Goal: Information Seeking & Learning: Learn about a topic

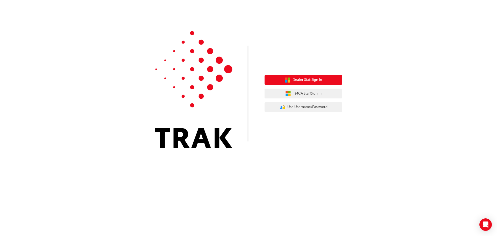
click at [310, 78] on span "Dealer Staff Sign In" at bounding box center [306, 80] width 29 height 6
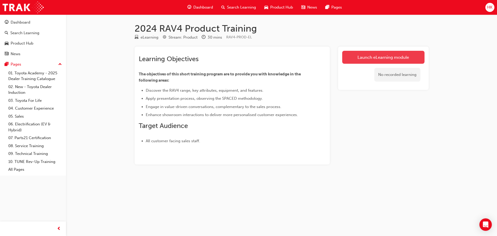
click at [377, 55] on link "Launch eLearning module" at bounding box center [383, 57] width 82 height 13
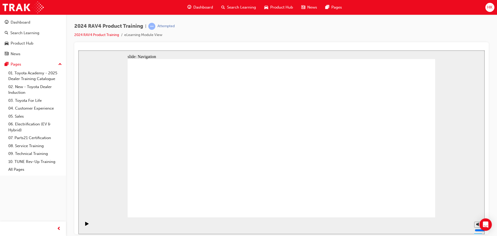
drag, startPoint x: 384, startPoint y: 145, endPoint x: 376, endPoint y: 145, distance: 7.2
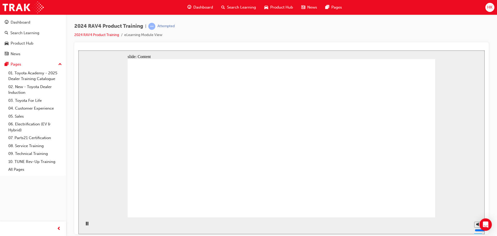
click at [440, 142] on div "slide: Content Rectangle 1 arrow_white.png Oval 1 MENU Line 1 RESOURCES Line 1 …" at bounding box center [281, 141] width 406 height 183
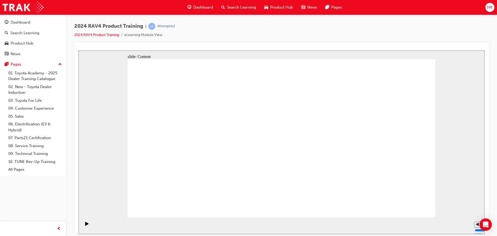
click at [85, 225] on icon "Play (Ctrl+Alt+P)" at bounding box center [86, 223] width 3 height 4
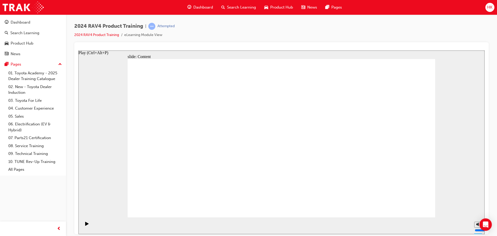
click at [85, 225] on icon "Play (Ctrl+Alt+P)" at bounding box center [86, 223] width 3 height 4
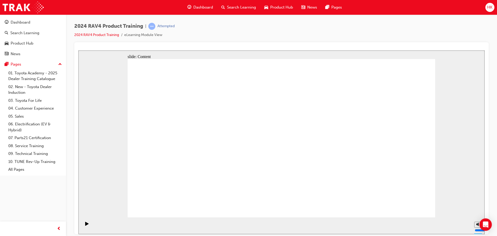
drag, startPoint x: 241, startPoint y: 95, endPoint x: 251, endPoint y: 95, distance: 9.6
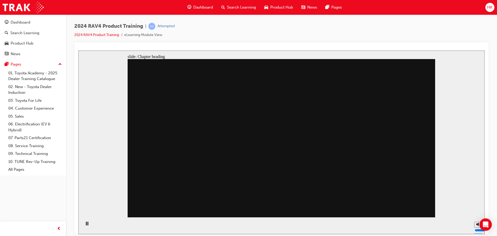
drag, startPoint x: 351, startPoint y: 161, endPoint x: 355, endPoint y: 161, distance: 3.7
click at [83, 223] on div "Play (Ctrl+Alt+P)" at bounding box center [87, 225] width 9 height 9
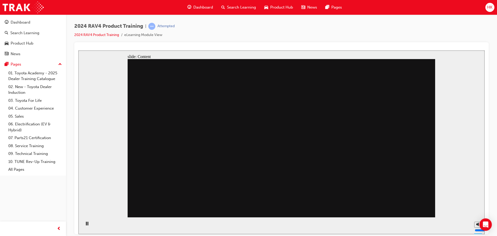
drag, startPoint x: 294, startPoint y: 102, endPoint x: 282, endPoint y: 142, distance: 41.7
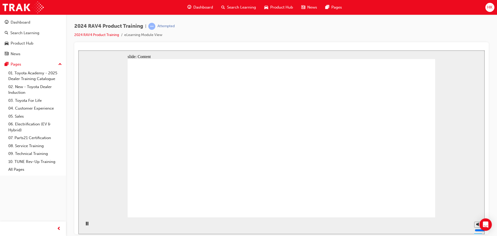
drag, startPoint x: 200, startPoint y: 112, endPoint x: 209, endPoint y: 111, distance: 9.1
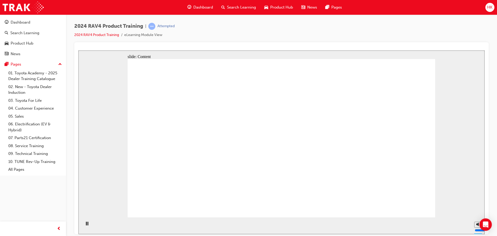
drag, startPoint x: 290, startPoint y: 165, endPoint x: 310, endPoint y: 154, distance: 23.3
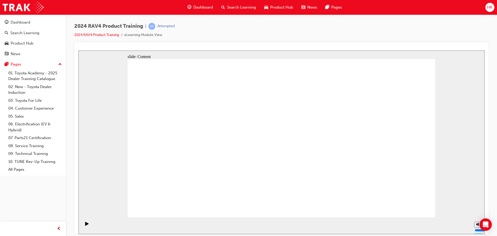
drag, startPoint x: 287, startPoint y: 155, endPoint x: 283, endPoint y: 151, distance: 6.4
drag, startPoint x: 266, startPoint y: 139, endPoint x: 258, endPoint y: 138, distance: 8.1
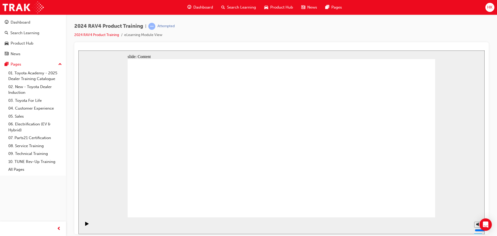
drag, startPoint x: 247, startPoint y: 139, endPoint x: 236, endPoint y: 119, distance: 22.7
drag, startPoint x: 234, startPoint y: 116, endPoint x: 229, endPoint y: 110, distance: 7.9
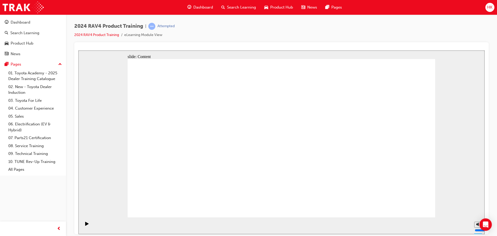
drag, startPoint x: 223, startPoint y: 105, endPoint x: 211, endPoint y: 98, distance: 14.3
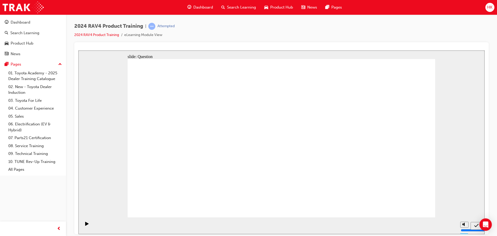
radio input "true"
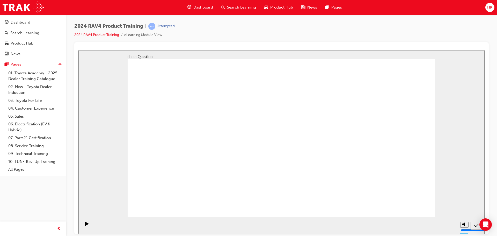
radio input "true"
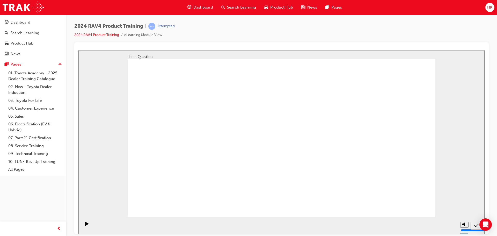
radio input "true"
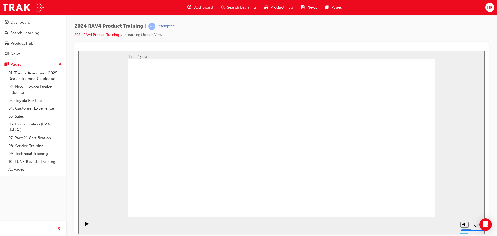
drag, startPoint x: 191, startPoint y: 189, endPoint x: 184, endPoint y: 127, distance: 61.9
drag, startPoint x: 183, startPoint y: 122, endPoint x: 187, endPoint y: 124, distance: 5.0
drag, startPoint x: 186, startPoint y: 127, endPoint x: 296, endPoint y: 175, distance: 121.0
drag, startPoint x: 241, startPoint y: 123, endPoint x: 354, endPoint y: 176, distance: 124.7
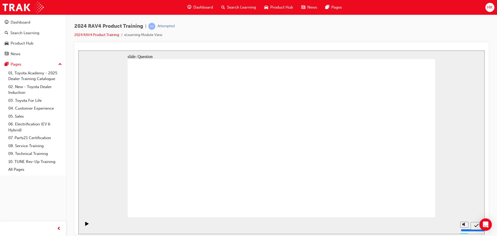
drag, startPoint x: 375, startPoint y: 126, endPoint x: 251, endPoint y: 180, distance: 134.5
drag, startPoint x: 316, startPoint y: 118, endPoint x: 199, endPoint y: 172, distance: 128.5
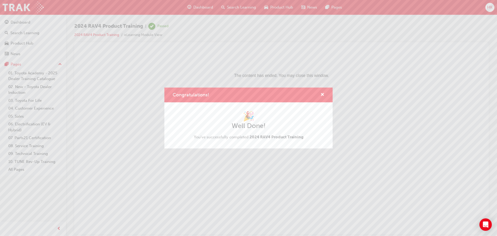
drag, startPoint x: 396, startPoint y: 171, endPoint x: 398, endPoint y: 172, distance: 2.6
click at [398, 172] on div "Congratulations! 🎉 Well Done! You've successfully completed 2024 RAV4 Product T…" at bounding box center [248, 118] width 497 height 236
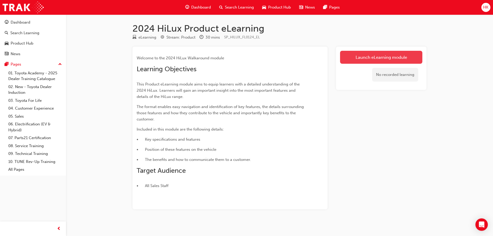
click at [383, 57] on link "Launch eLearning module" at bounding box center [381, 57] width 82 height 13
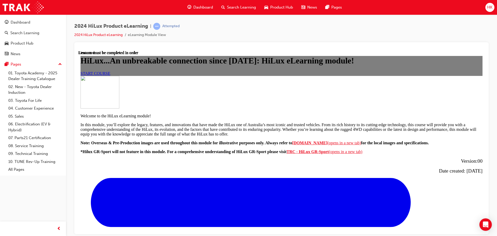
click at [110, 75] on span "START COURSE" at bounding box center [95, 73] width 30 height 4
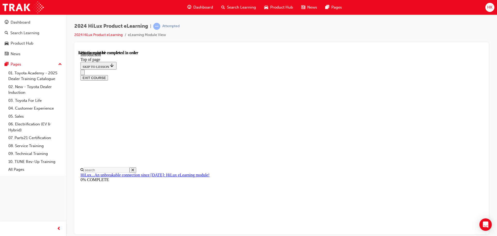
scroll to position [208, 0]
drag, startPoint x: 270, startPoint y: 179, endPoint x: 275, endPoint y: 176, distance: 5.1
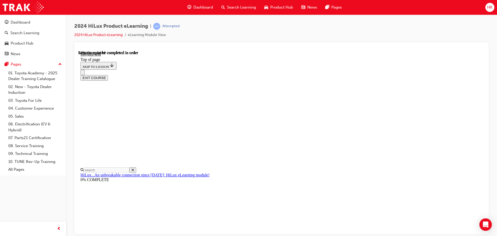
scroll to position [570, 0]
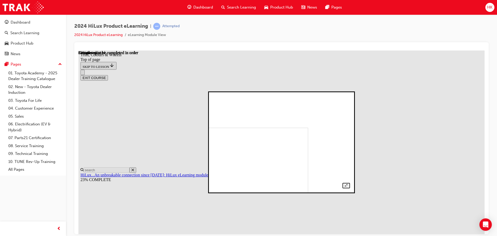
click at [350, 127] on div at bounding box center [281, 142] width 137 height 92
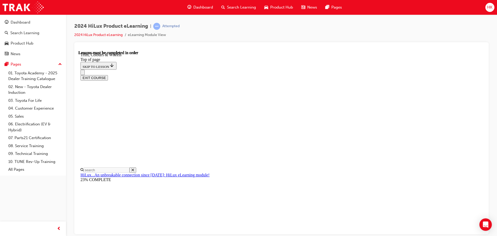
scroll to position [647, 0]
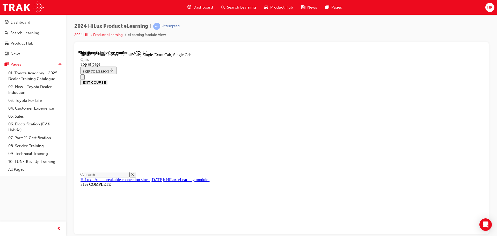
scroll to position [134, 0]
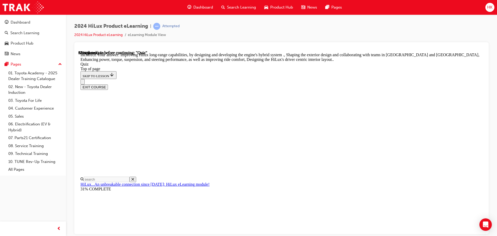
scroll to position [120, 0]
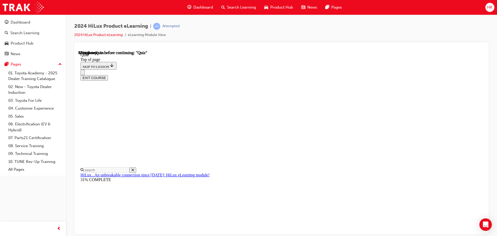
scroll to position [43, 0]
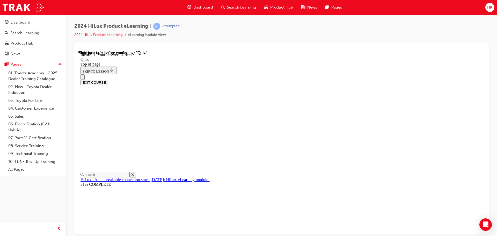
scroll to position [95, 0]
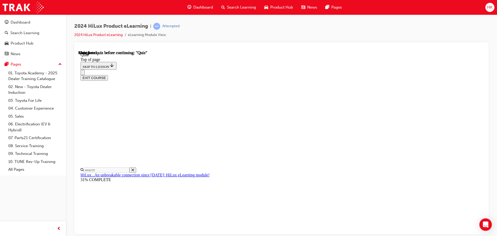
scroll to position [98, 0]
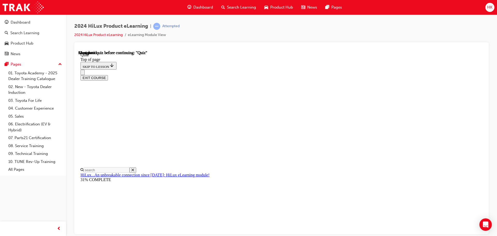
drag, startPoint x: 235, startPoint y: 156, endPoint x: 228, endPoint y: 157, distance: 7.7
drag, startPoint x: 236, startPoint y: 131, endPoint x: 237, endPoint y: 137, distance: 6.8
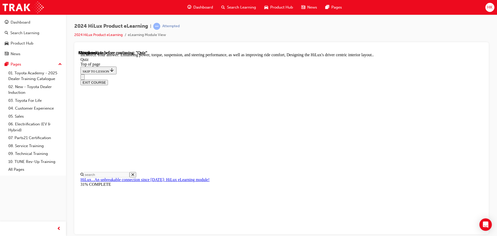
scroll to position [120, 0]
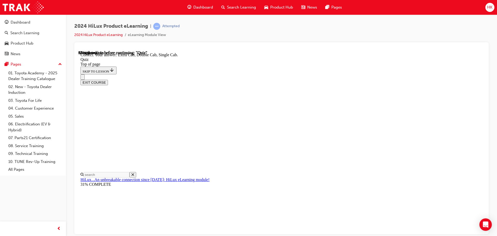
scroll to position [125, 0]
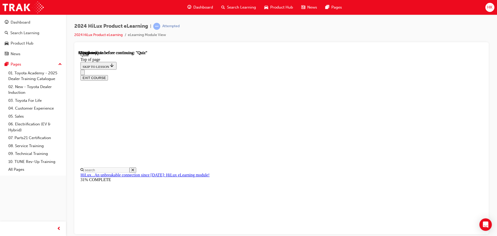
scroll to position [52, 0]
drag, startPoint x: 236, startPoint y: 176, endPoint x: 217, endPoint y: 184, distance: 19.9
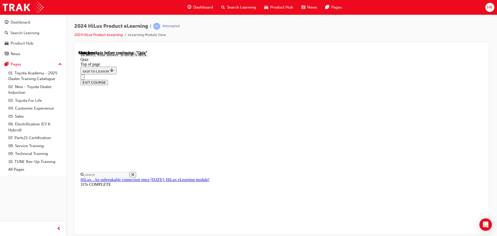
scroll to position [95, 0]
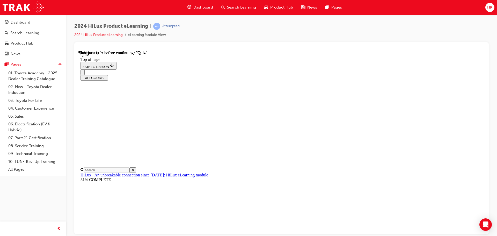
scroll to position [98, 0]
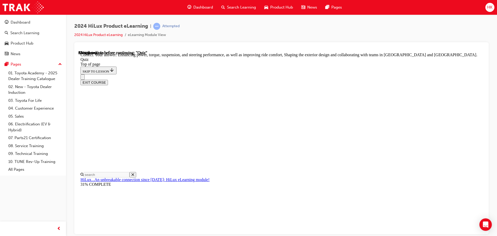
scroll to position [120, 0]
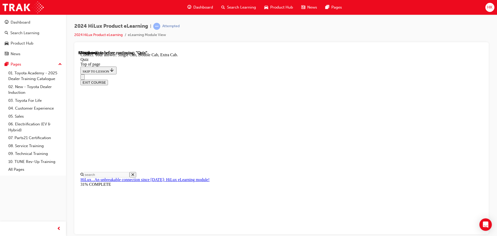
scroll to position [134, 0]
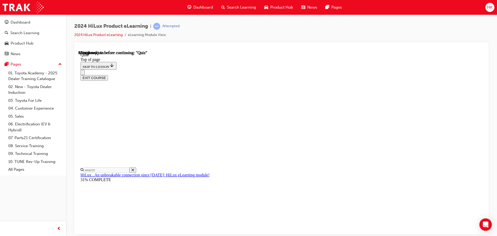
scroll to position [43, 0]
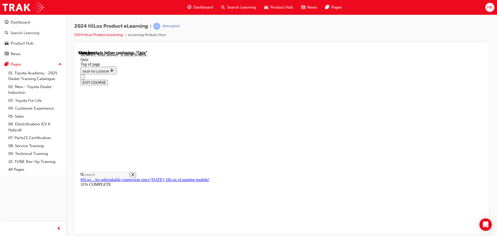
scroll to position [95, 0]
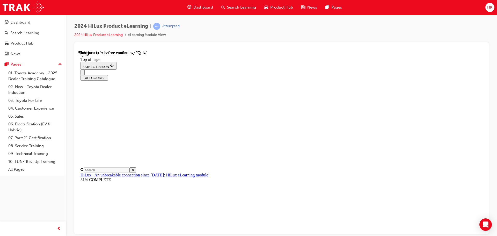
scroll to position [98, 0]
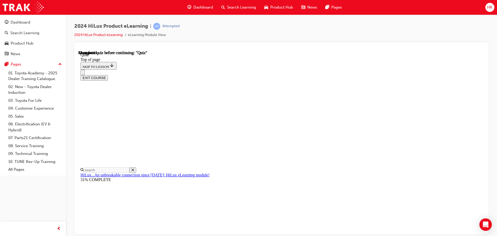
scroll to position [60, 0]
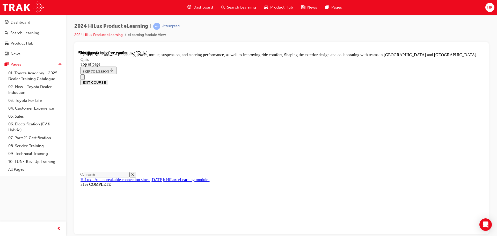
scroll to position [120, 0]
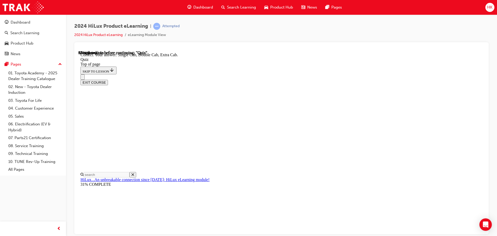
scroll to position [134, 0]
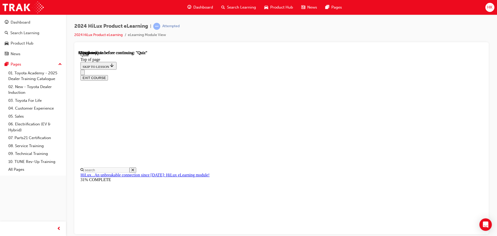
scroll to position [43, 0]
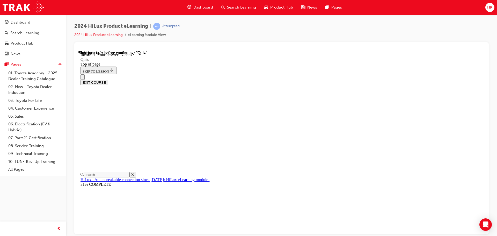
scroll to position [95, 0]
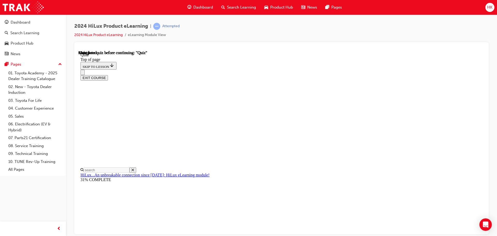
scroll to position [98, 0]
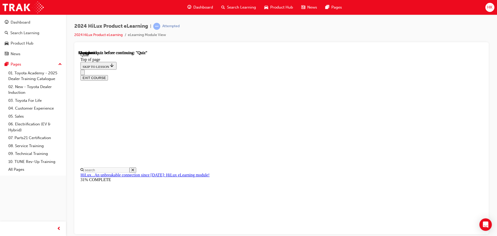
scroll to position [68, 0]
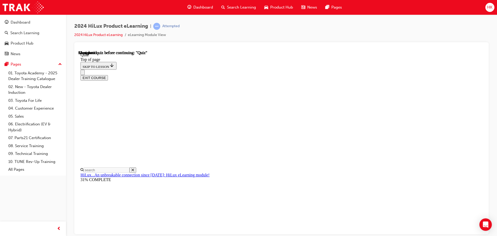
scroll to position [117, 0]
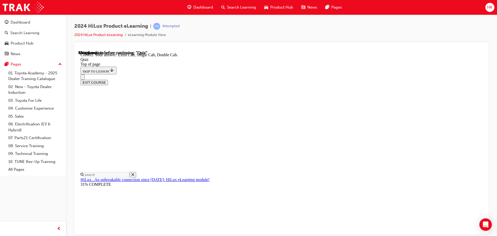
scroll to position [134, 0]
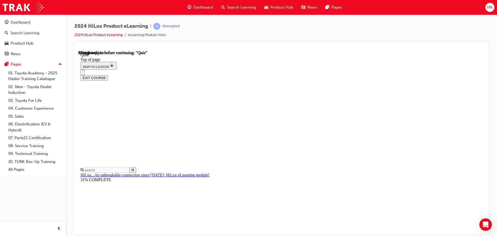
scroll to position [43, 0]
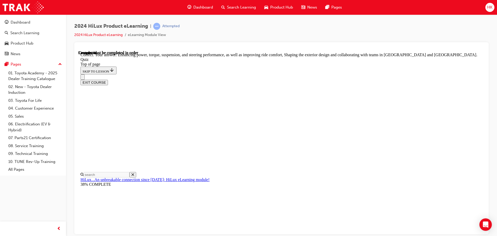
scroll to position [120, 0]
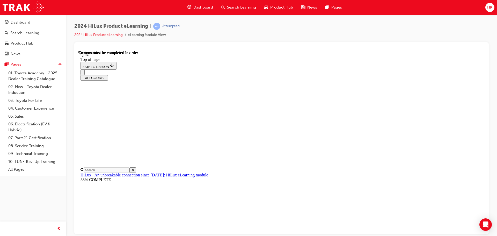
scroll to position [98, 0]
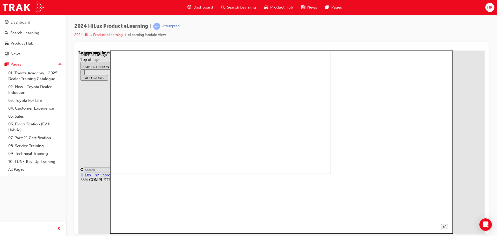
click at [314, 143] on img at bounding box center [168, 81] width 326 height 183
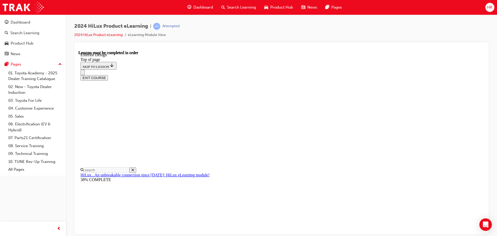
scroll to position [574, 0]
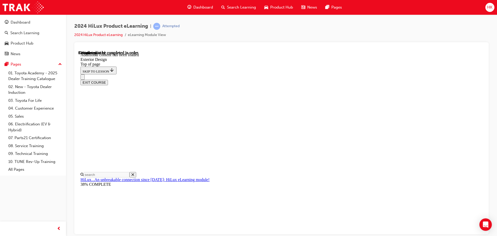
scroll to position [923, 0]
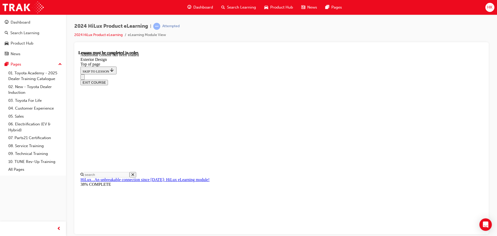
scroll to position [43, 0]
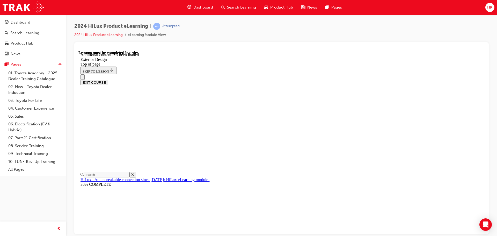
scroll to position [955, 0]
drag, startPoint x: 321, startPoint y: 193, endPoint x: 309, endPoint y: 116, distance: 78.1
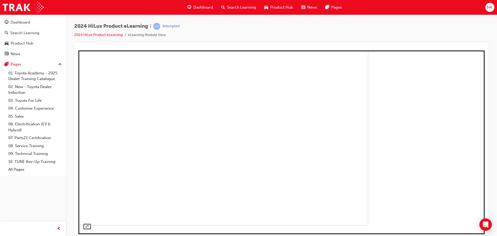
click at [368, 117] on img at bounding box center [168, 135] width 400 height 180
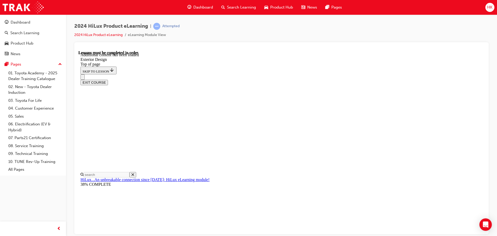
scroll to position [1819, 0]
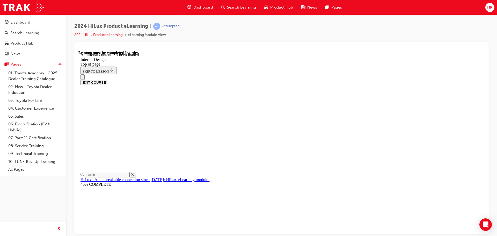
drag, startPoint x: 451, startPoint y: 127, endPoint x: 444, endPoint y: 131, distance: 8.3
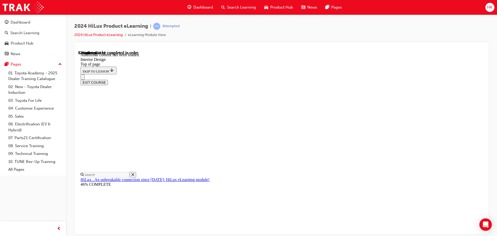
scroll to position [751, 0]
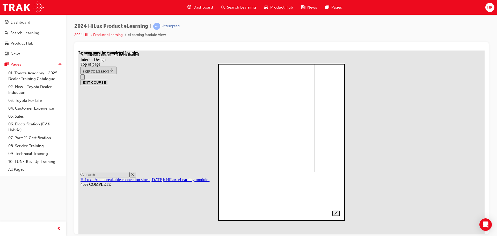
click at [340, 101] on div at bounding box center [281, 141] width 117 height 147
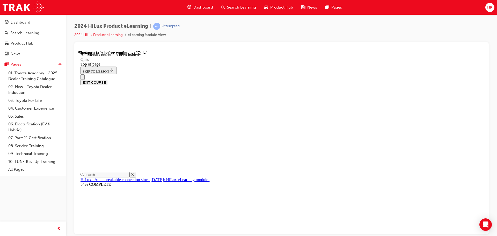
scroll to position [50, 0]
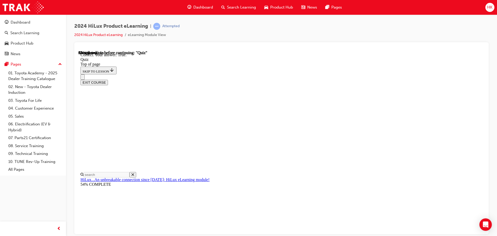
scroll to position [60, 0]
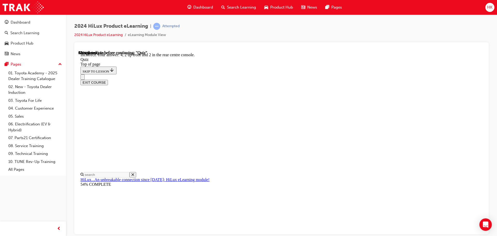
scroll to position [48, 0]
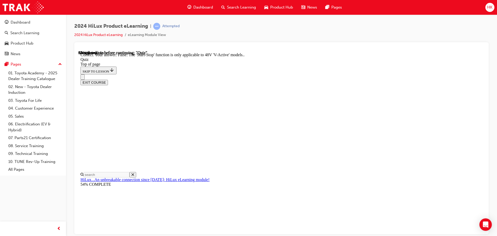
scroll to position [64, 0]
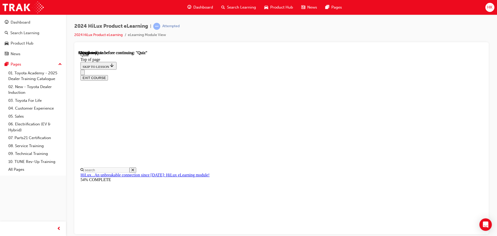
scroll to position [69, 0]
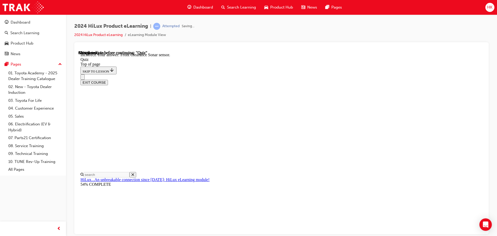
scroll to position [95, 0]
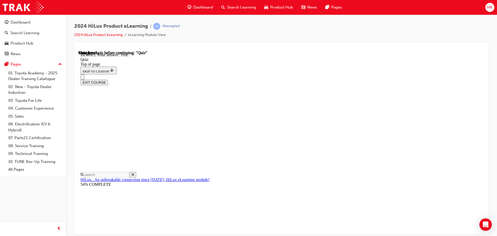
scroll to position [63, 0]
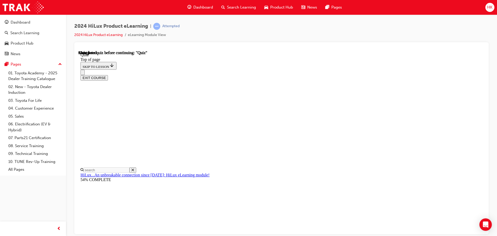
scroll to position [98, 0]
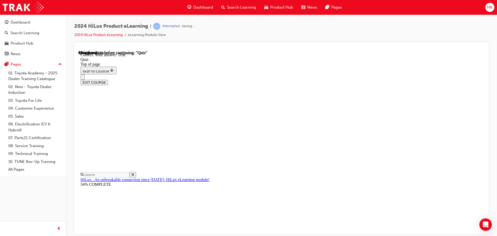
scroll to position [72, 0]
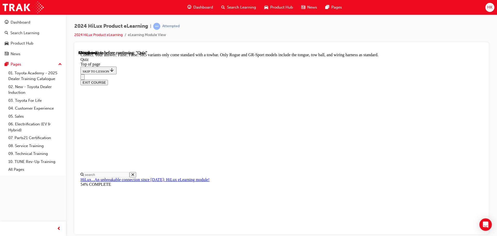
scroll to position [95, 0]
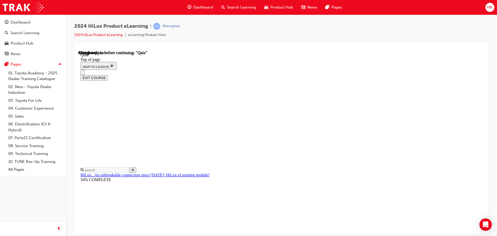
scroll to position [52, 0]
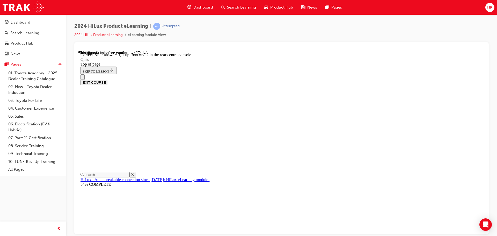
scroll to position [84, 0]
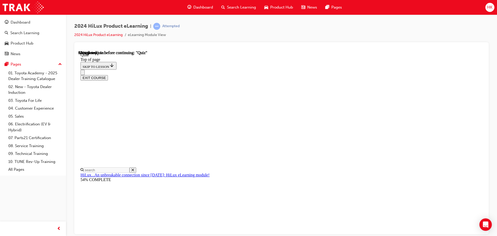
scroll to position [69, 0]
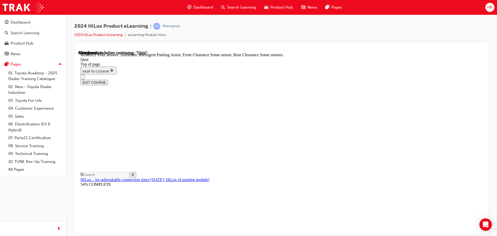
scroll to position [52, 0]
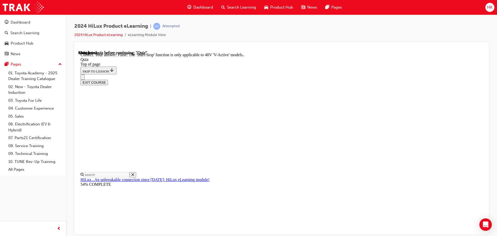
scroll to position [64, 0]
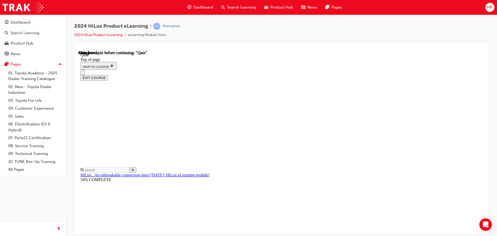
scroll to position [98, 0]
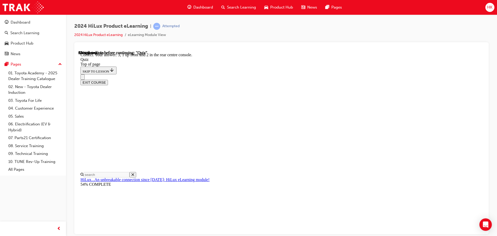
scroll to position [84, 0]
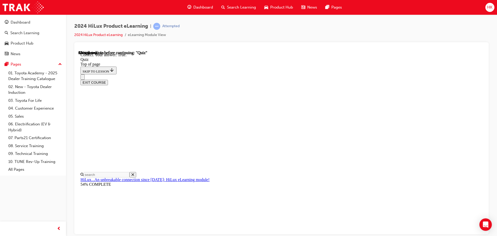
scroll to position [72, 0]
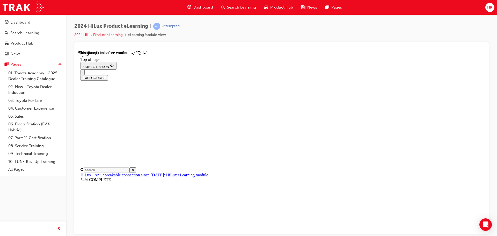
scroll to position [47, 0]
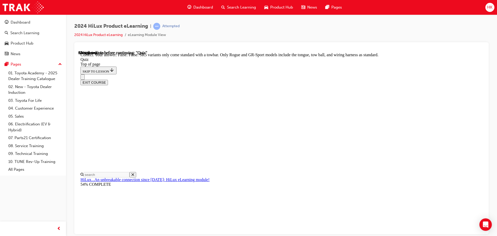
scroll to position [95, 0]
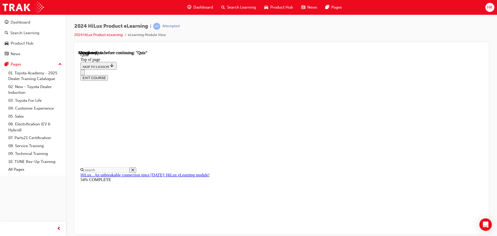
scroll to position [48, 0]
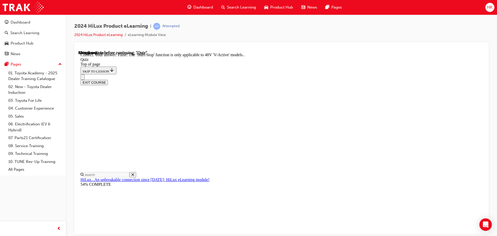
scroll to position [64, 0]
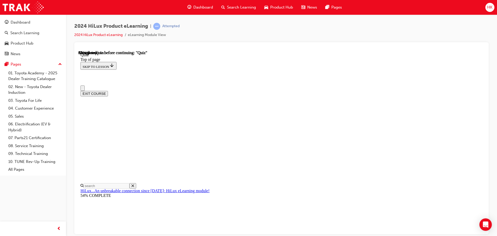
scroll to position [57, 0]
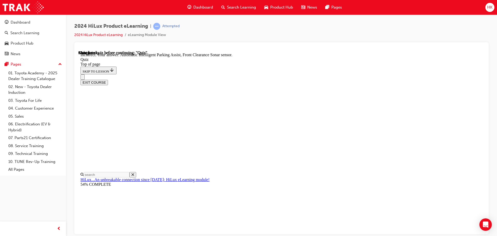
scroll to position [95, 0]
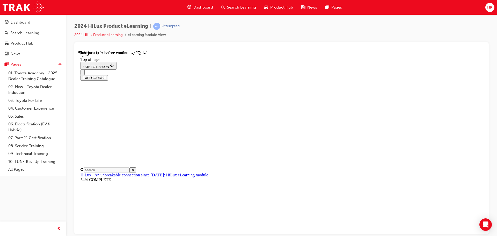
scroll to position [98, 0]
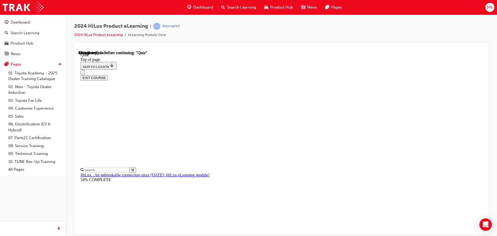
scroll to position [52, 0]
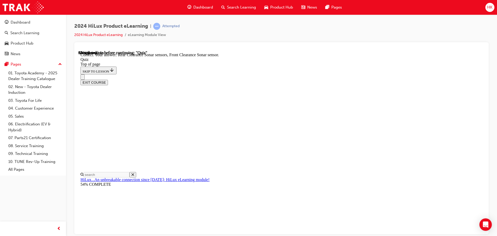
scroll to position [95, 0]
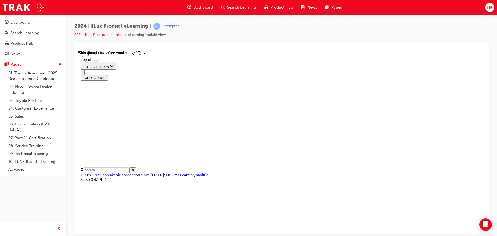
scroll to position [52, 0]
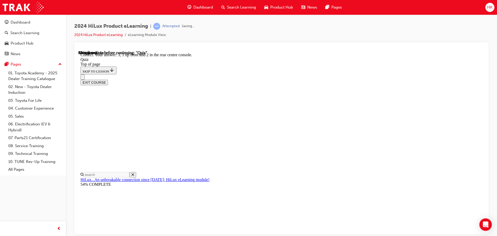
scroll to position [84, 0]
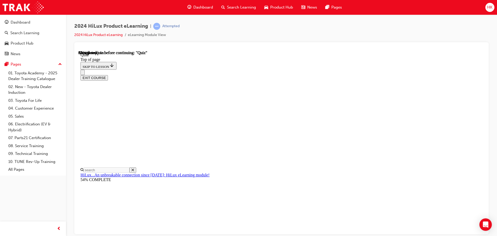
scroll to position [55, 0]
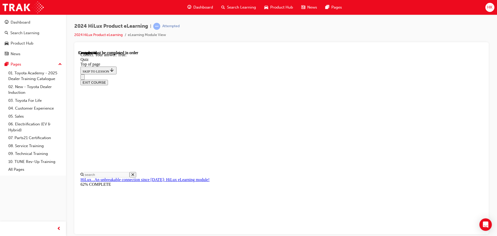
scroll to position [72, 0]
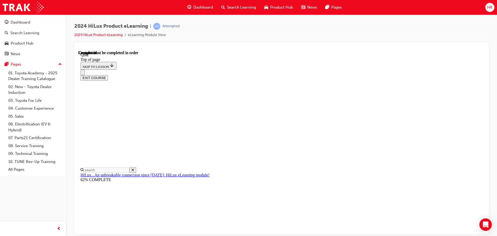
scroll to position [98, 0]
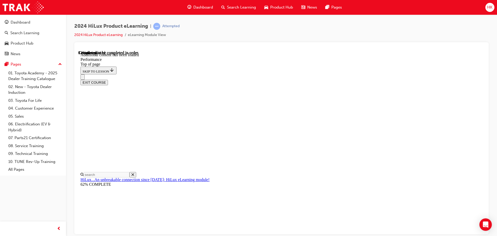
scroll to position [453, 0]
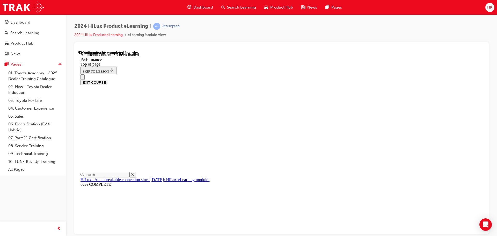
drag, startPoint x: 249, startPoint y: 161, endPoint x: 254, endPoint y: 161, distance: 4.1
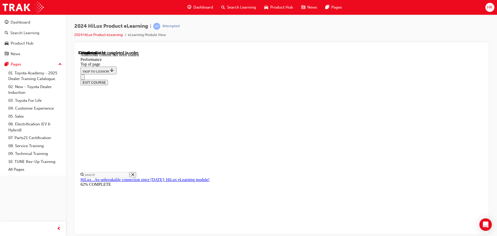
scroll to position [1612, 0]
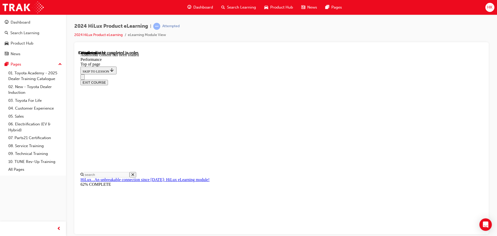
scroll to position [3147, 0]
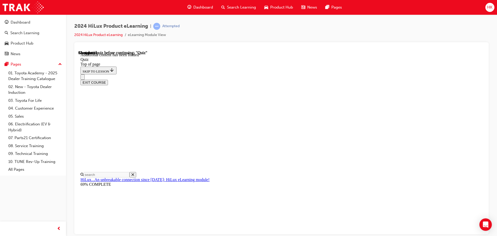
scroll to position [16, 0]
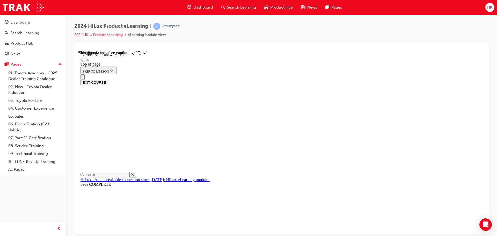
scroll to position [63, 0]
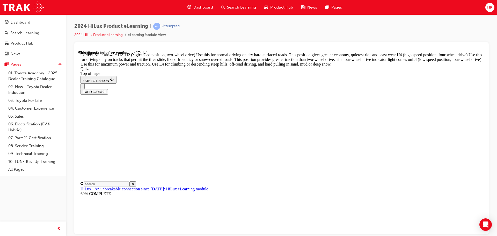
scroll to position [185, 0]
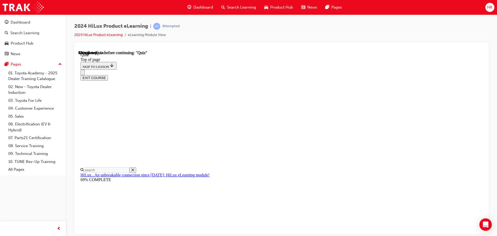
scroll to position [60, 0]
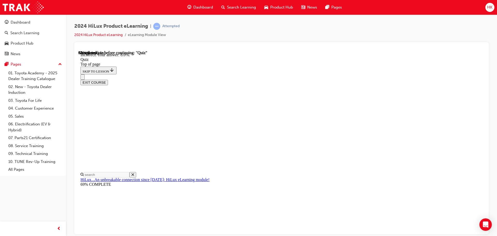
scroll to position [122, 0]
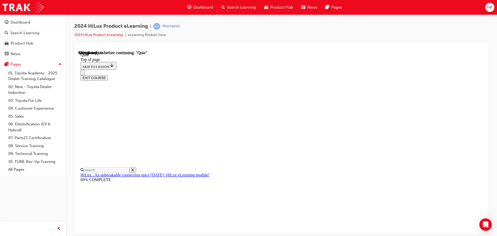
scroll to position [103, 0]
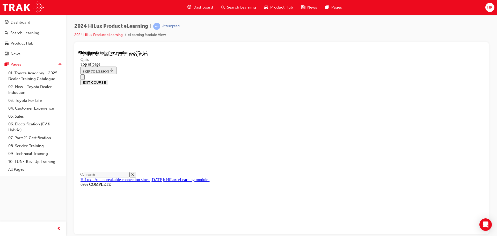
scroll to position [170, 0]
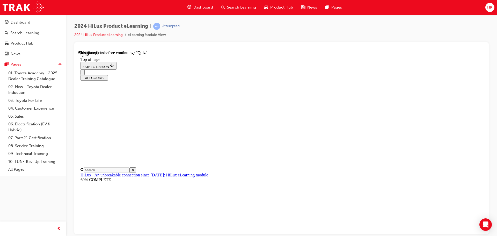
scroll to position [52, 0]
drag, startPoint x: 393, startPoint y: 100, endPoint x: 402, endPoint y: 100, distance: 9.1
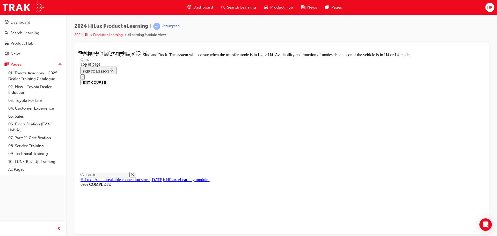
scroll to position [142, 0]
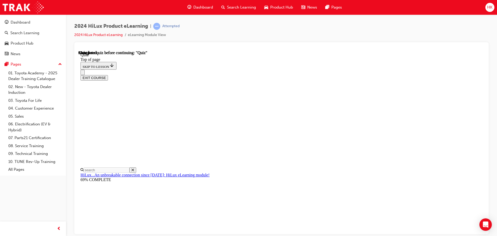
scroll to position [98, 0]
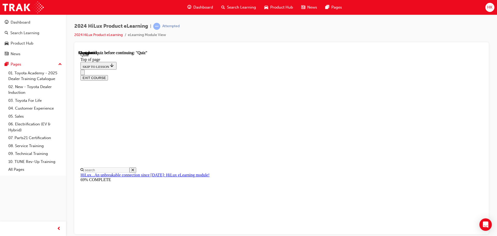
drag, startPoint x: 235, startPoint y: 153, endPoint x: 259, endPoint y: 175, distance: 32.8
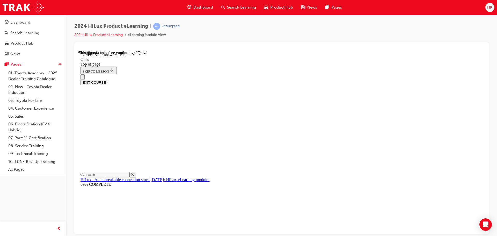
scroll to position [63, 0]
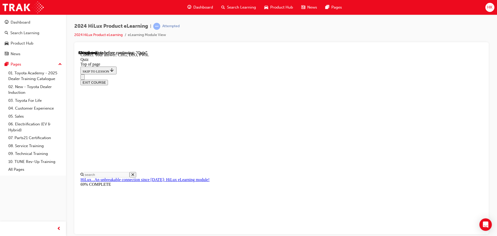
scroll to position [170, 0]
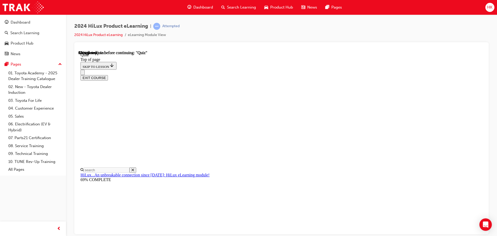
scroll to position [52, 0]
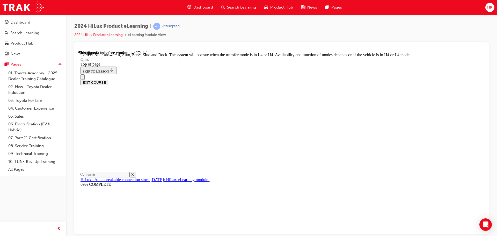
scroll to position [142, 0]
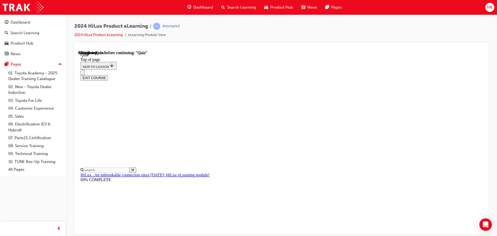
scroll to position [52, 0]
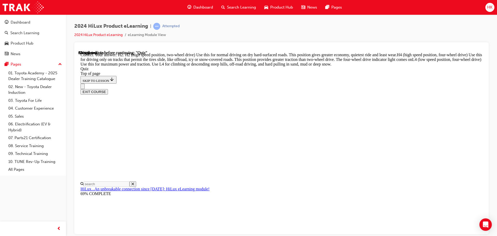
scroll to position [185, 0]
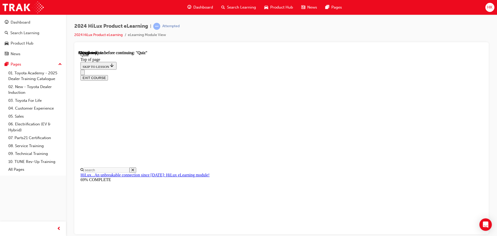
scroll to position [60, 0]
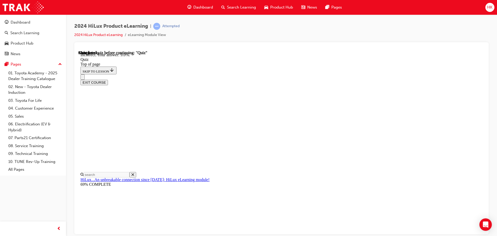
scroll to position [122, 0]
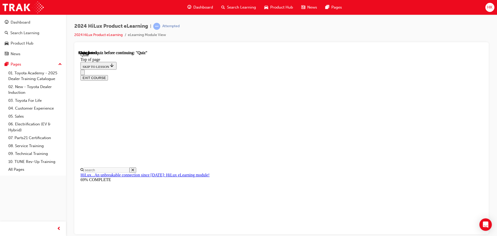
scroll to position [98, 0]
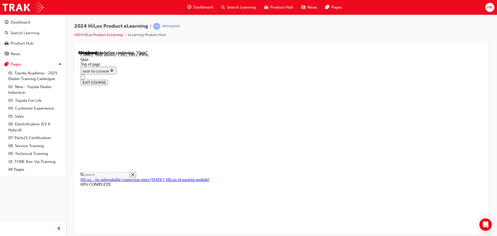
scroll to position [170, 0]
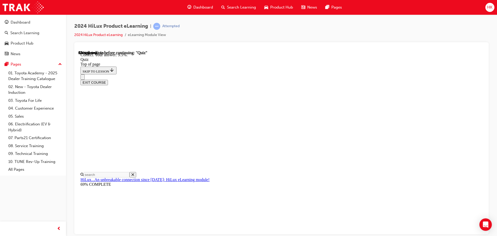
scroll to position [122, 0]
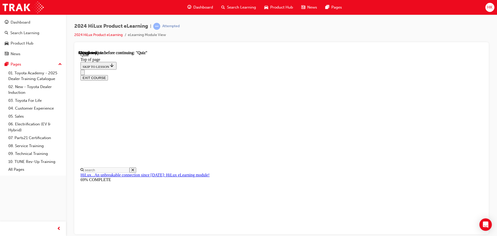
scroll to position [43, 0]
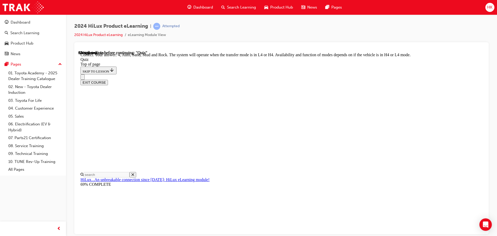
scroll to position [142, 0]
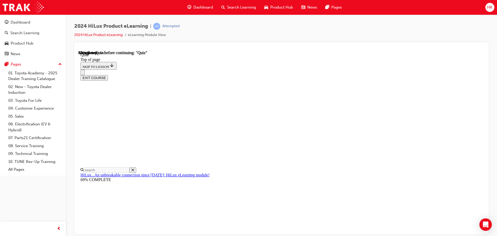
scroll to position [60, 0]
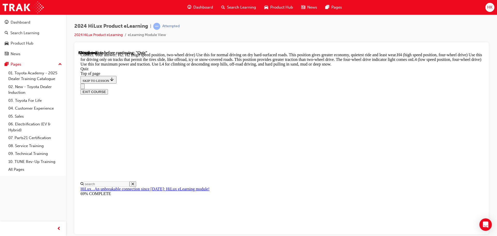
scroll to position [185, 0]
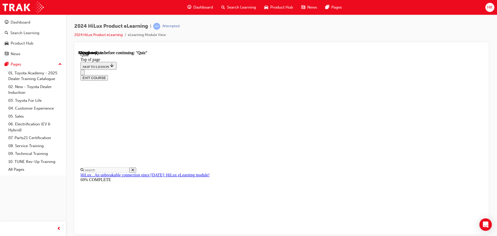
scroll to position [47, 0]
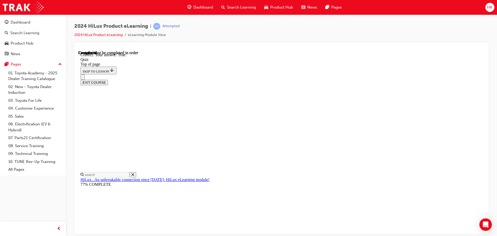
scroll to position [63, 0]
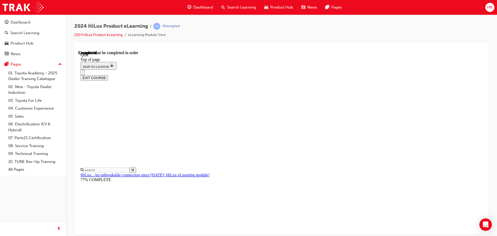
scroll to position [98, 0]
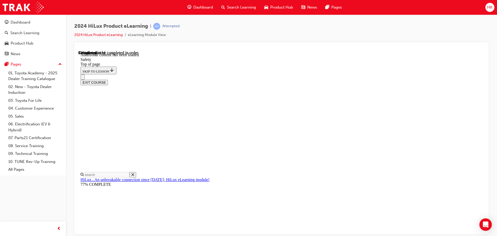
scroll to position [275, 0]
drag, startPoint x: 285, startPoint y: 157, endPoint x: 289, endPoint y: 156, distance: 4.2
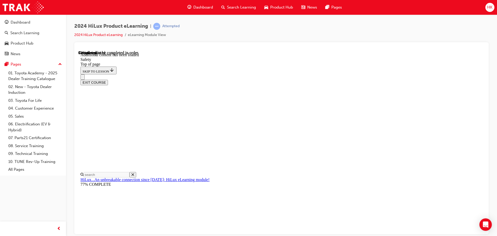
scroll to position [646, 0]
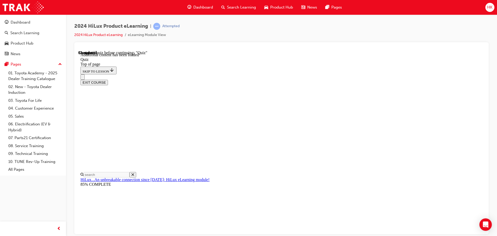
scroll to position [16, 0]
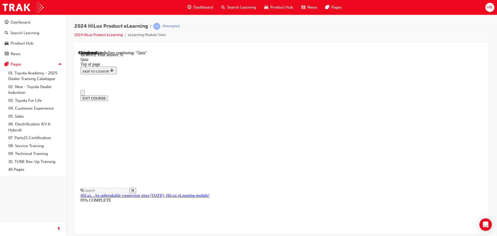
scroll to position [0, 0]
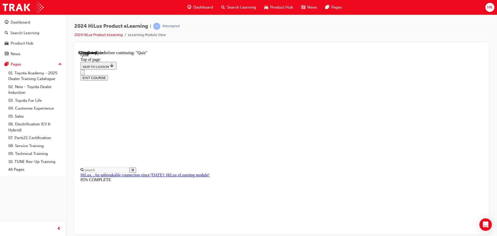
scroll to position [47, 0]
drag, startPoint x: 237, startPoint y: 127, endPoint x: 259, endPoint y: 142, distance: 27.1
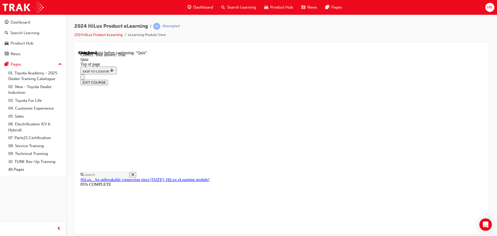
scroll to position [63, 0]
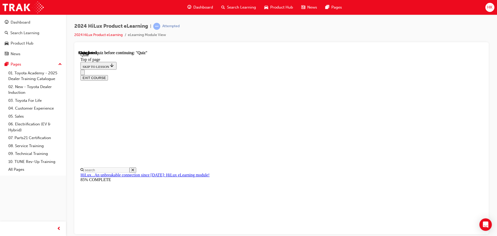
scroll to position [98, 0]
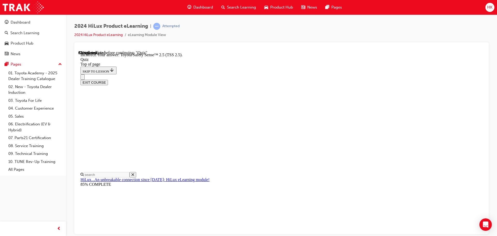
scroll to position [84, 0]
drag, startPoint x: 231, startPoint y: 149, endPoint x: 251, endPoint y: 155, distance: 20.4
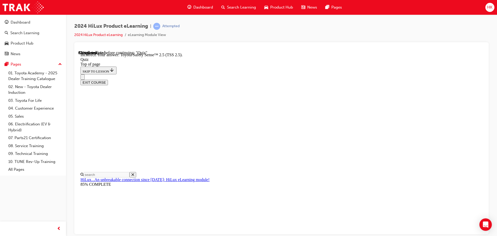
drag, startPoint x: 317, startPoint y: 189, endPoint x: 318, endPoint y: 186, distance: 3.5
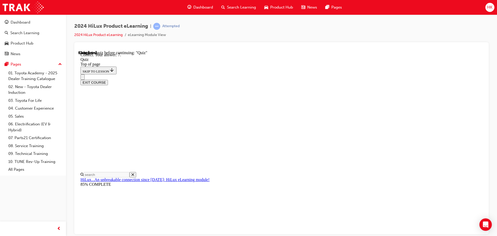
scroll to position [84, 0]
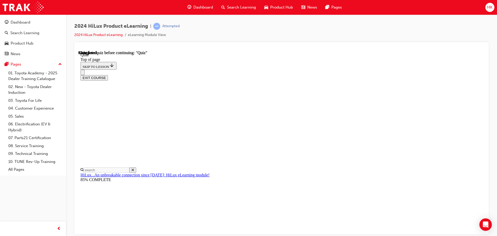
scroll to position [98, 0]
drag, startPoint x: 245, startPoint y: 174, endPoint x: 248, endPoint y: 176, distance: 3.9
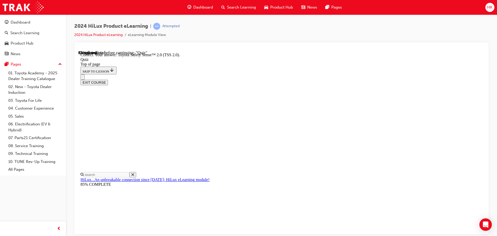
scroll to position [84, 0]
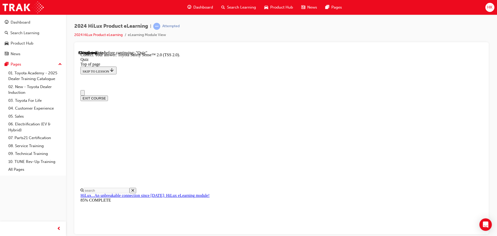
scroll to position [0, 0]
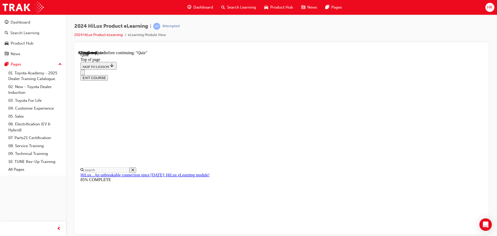
scroll to position [47, 0]
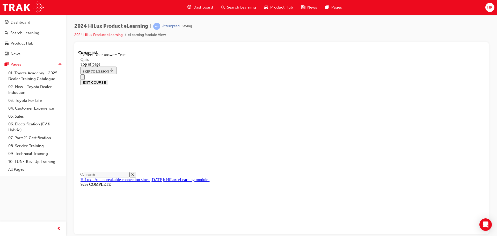
scroll to position [63, 0]
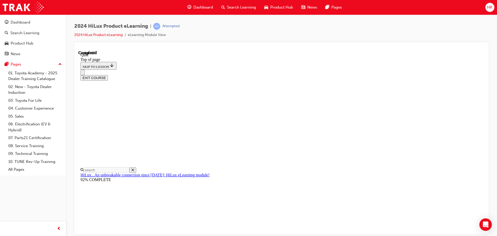
scroll to position [98, 0]
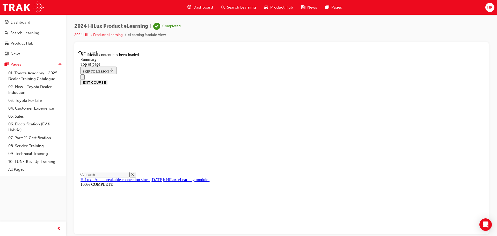
scroll to position [516, 0]
click at [108, 79] on button "EXIT COURSE" at bounding box center [93, 81] width 27 height 5
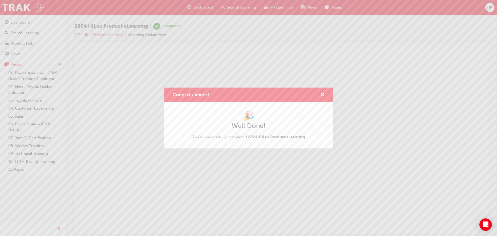
scroll to position [0, 0]
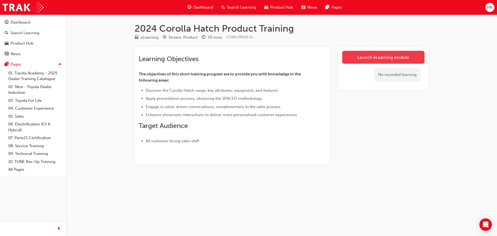
click at [383, 56] on link "Launch eLearning module" at bounding box center [383, 57] width 82 height 13
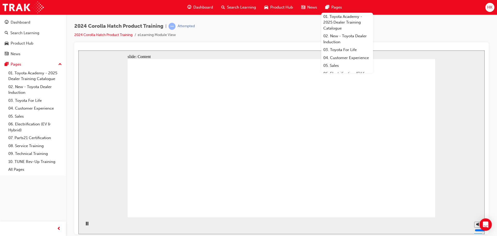
drag, startPoint x: 368, startPoint y: 143, endPoint x: 380, endPoint y: 132, distance: 16.1
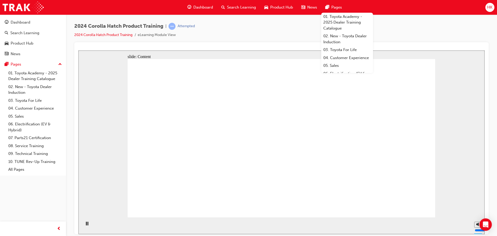
drag, startPoint x: 334, startPoint y: 186, endPoint x: 341, endPoint y: 163, distance: 24.0
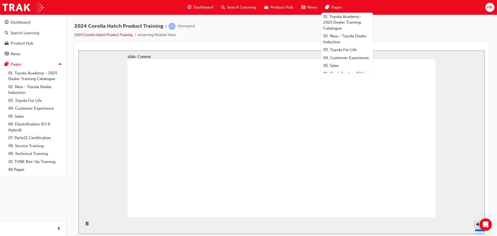
drag, startPoint x: 397, startPoint y: 186, endPoint x: 396, endPoint y: 148, distance: 37.5
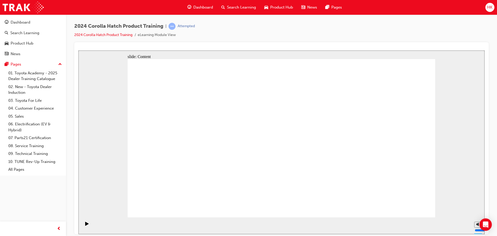
drag, startPoint x: 402, startPoint y: 210, endPoint x: 414, endPoint y: 202, distance: 15.4
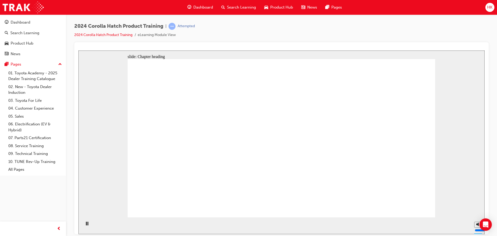
click at [274, 23] on div "2024 Corolla Hatch Product Training | Attempted 2024 Corolla Hatch Product Trai…" at bounding box center [281, 118] width 431 height 208
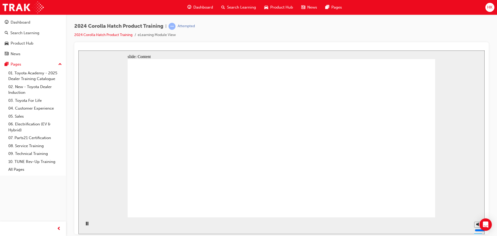
drag, startPoint x: 168, startPoint y: 132, endPoint x: 177, endPoint y: 132, distance: 9.3
drag, startPoint x: 207, startPoint y: 132, endPoint x: 187, endPoint y: 142, distance: 22.8
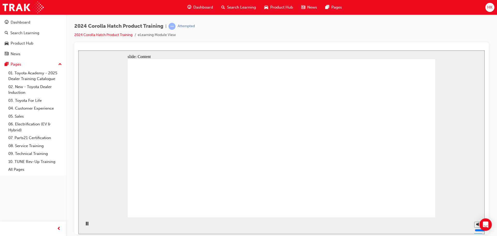
drag, startPoint x: 220, startPoint y: 139, endPoint x: 218, endPoint y: 139, distance: 2.6
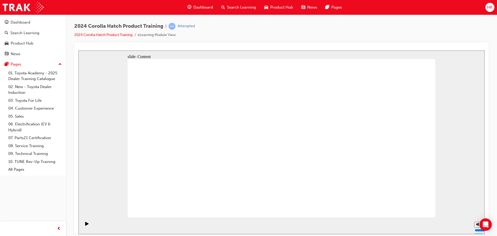
drag, startPoint x: 222, startPoint y: 163, endPoint x: 234, endPoint y: 155, distance: 14.9
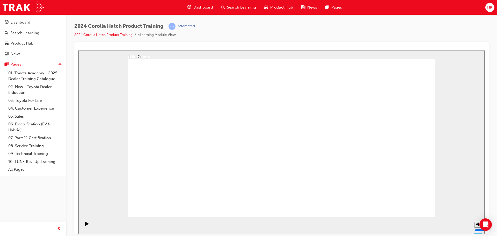
drag, startPoint x: 403, startPoint y: 202, endPoint x: 412, endPoint y: 203, distance: 8.4
drag, startPoint x: 258, startPoint y: 147, endPoint x: 269, endPoint y: 146, distance: 10.9
